Goal: Navigation & Orientation: Find specific page/section

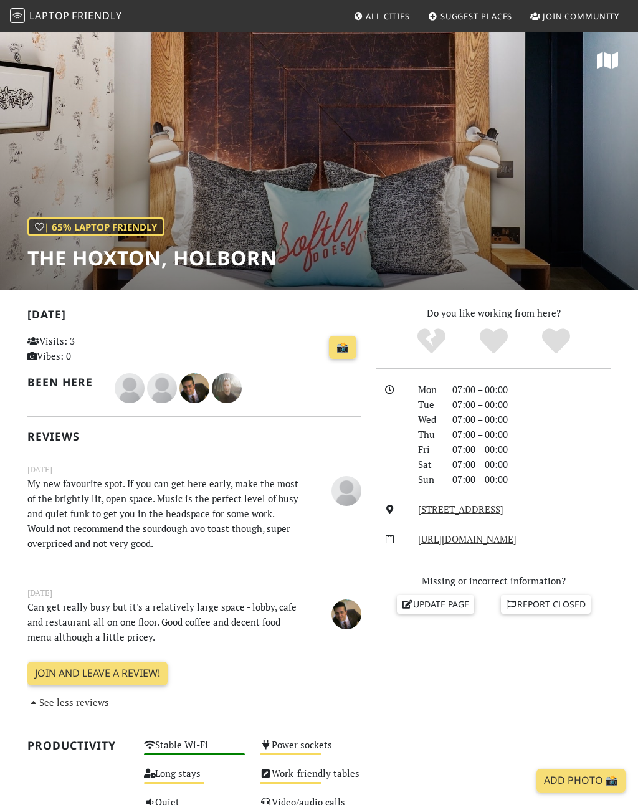
click at [375, 16] on span "All Cities" at bounding box center [388, 16] width 44 height 11
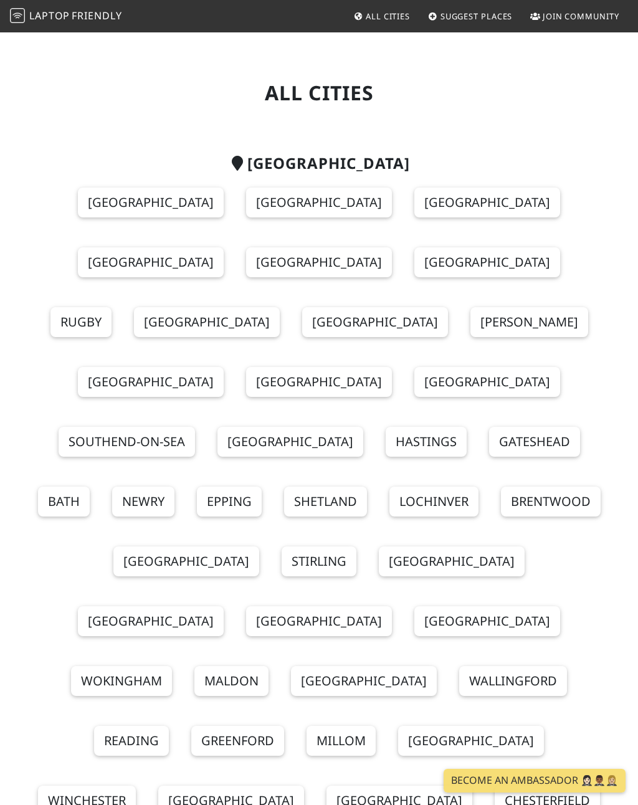
click at [315, 194] on link "[GEOGRAPHIC_DATA]" at bounding box center [319, 203] width 146 height 30
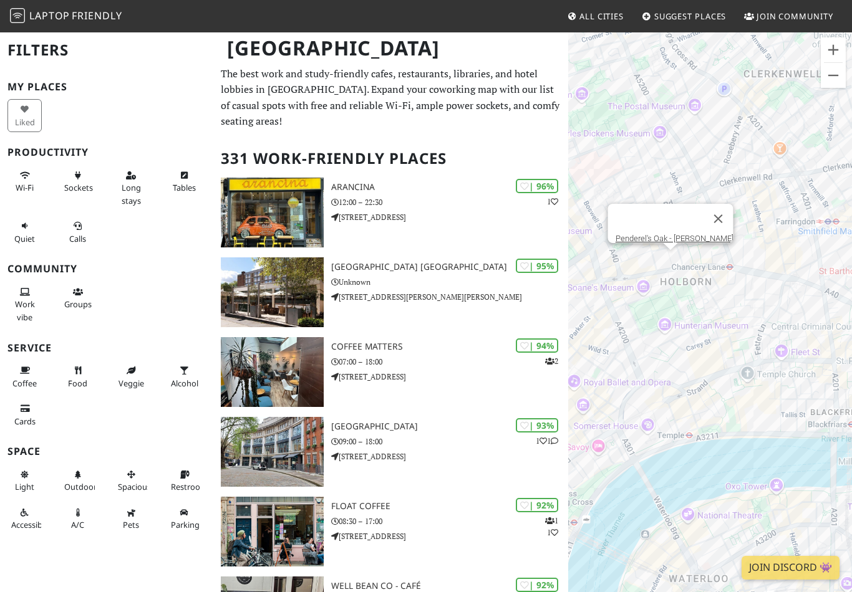
click at [638, 215] on button "Close" at bounding box center [718, 219] width 30 height 30
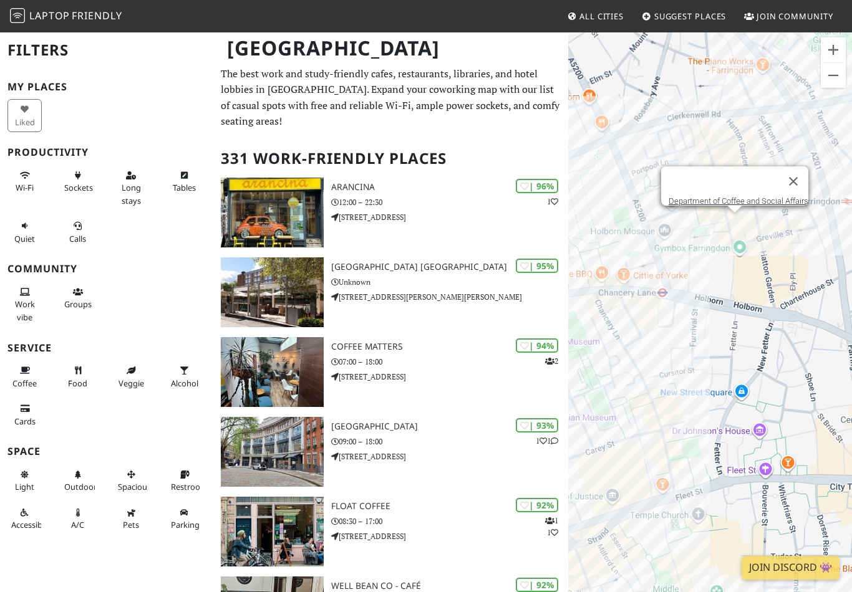
click at [638, 166] on button "Close" at bounding box center [793, 181] width 30 height 30
click at [638, 148] on button "Close" at bounding box center [737, 159] width 30 height 30
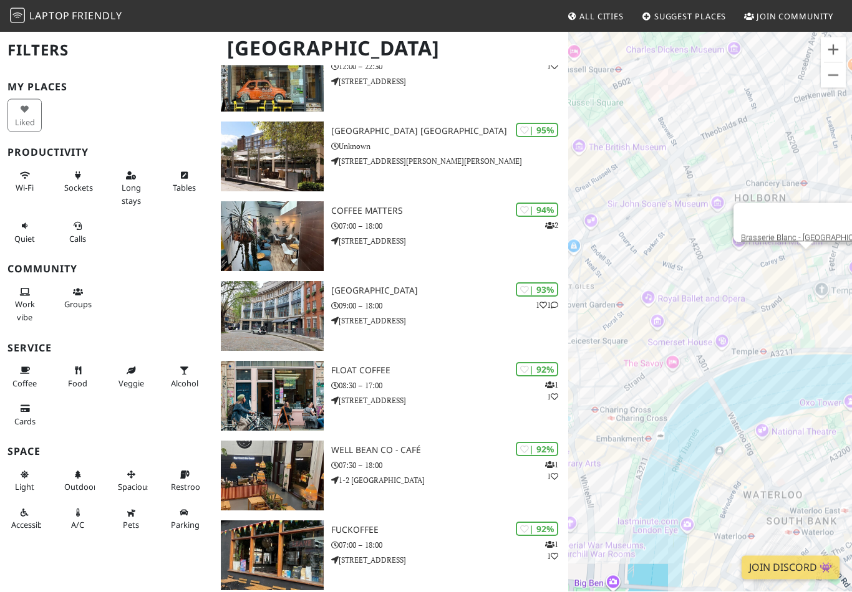
scroll to position [137, 0]
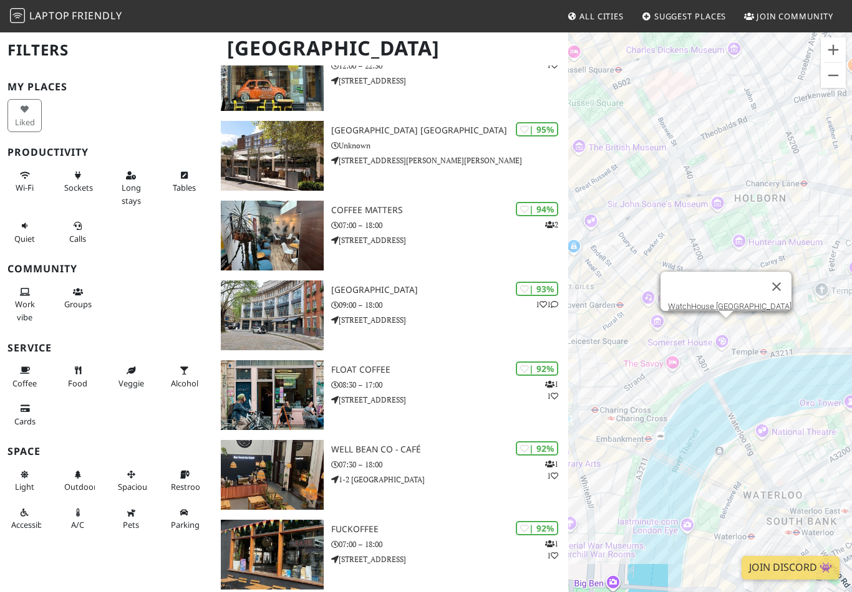
click at [638, 294] on button "Close" at bounding box center [776, 287] width 30 height 30
click at [638, 284] on button "Close" at bounding box center [776, 287] width 30 height 30
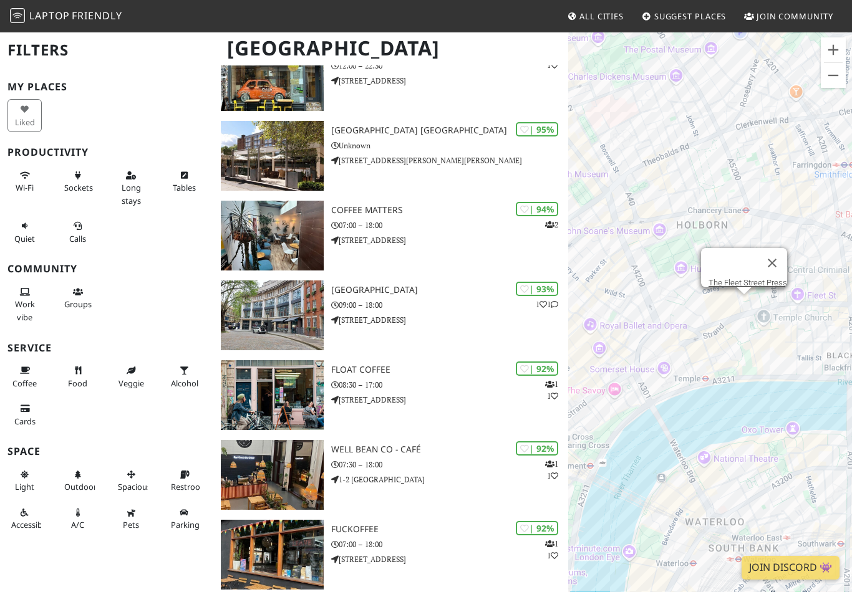
click at [638, 284] on link "The Fleet Street Press" at bounding box center [747, 282] width 79 height 9
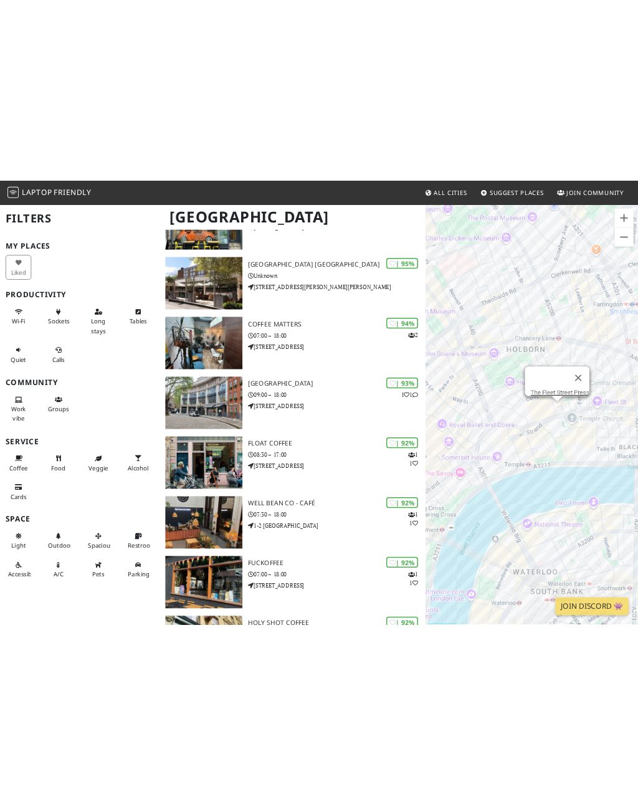
scroll to position [0, 0]
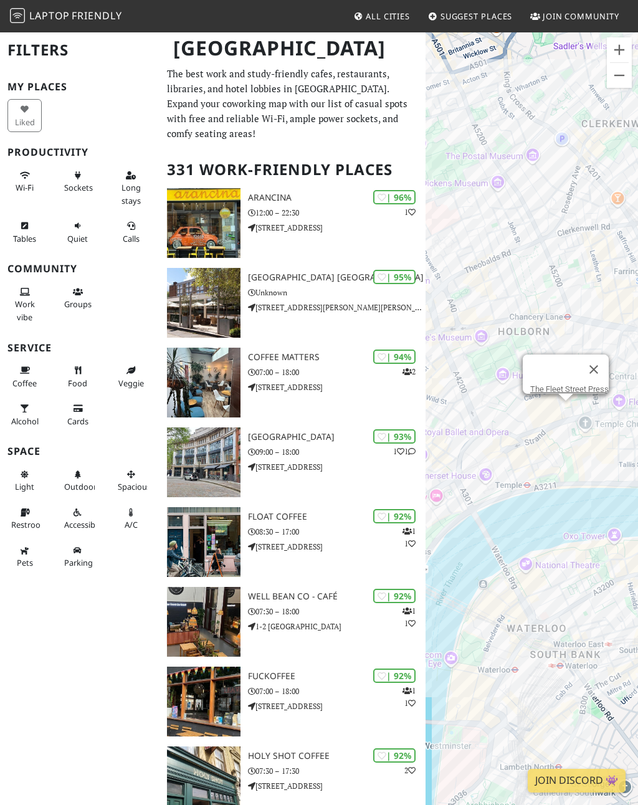
click at [390, 18] on span "All Cities" at bounding box center [388, 16] width 44 height 11
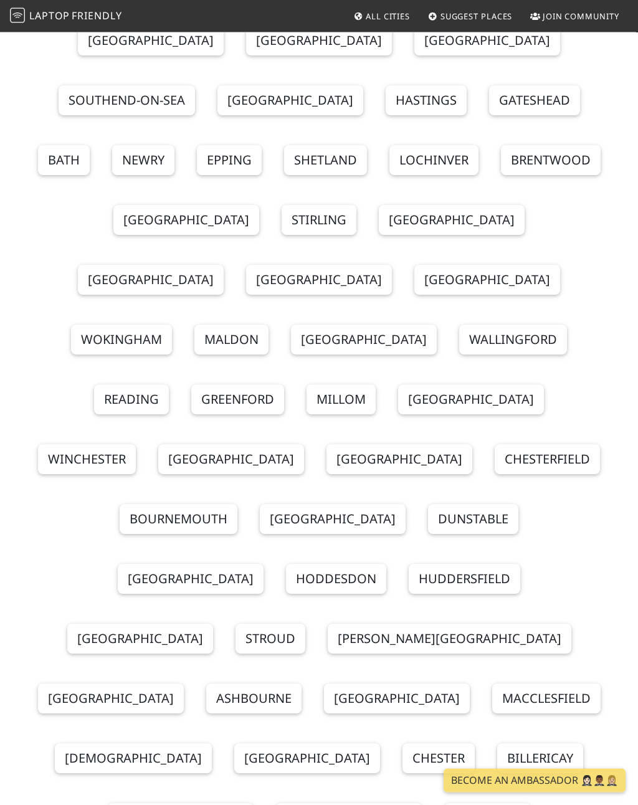
scroll to position [342, 0]
click at [398, 385] on link "[GEOGRAPHIC_DATA]" at bounding box center [471, 400] width 146 height 30
